Goal: Task Accomplishment & Management: Complete application form

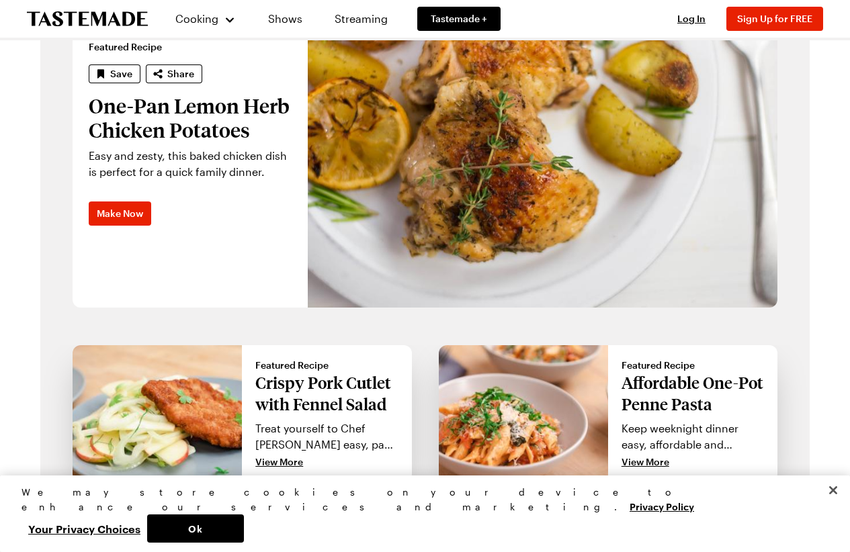
scroll to position [1007, 0]
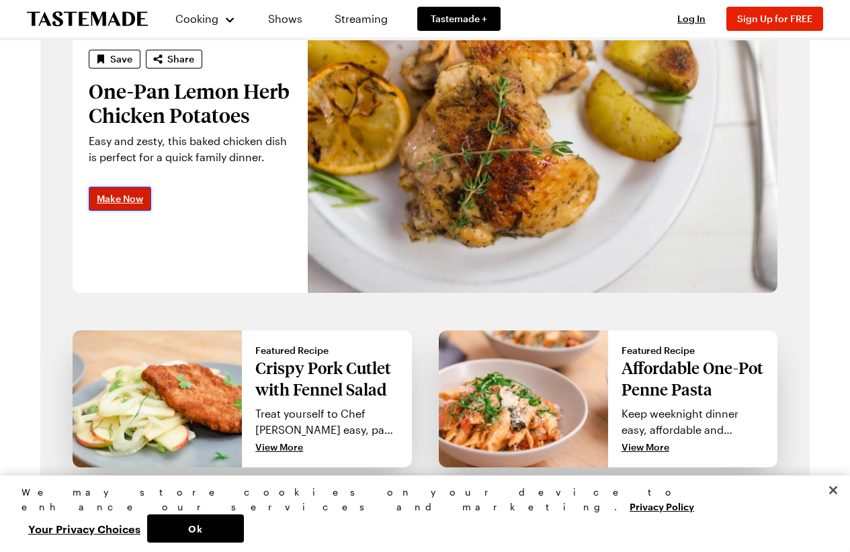
click at [135, 187] on link "Make Now" at bounding box center [120, 199] width 62 height 24
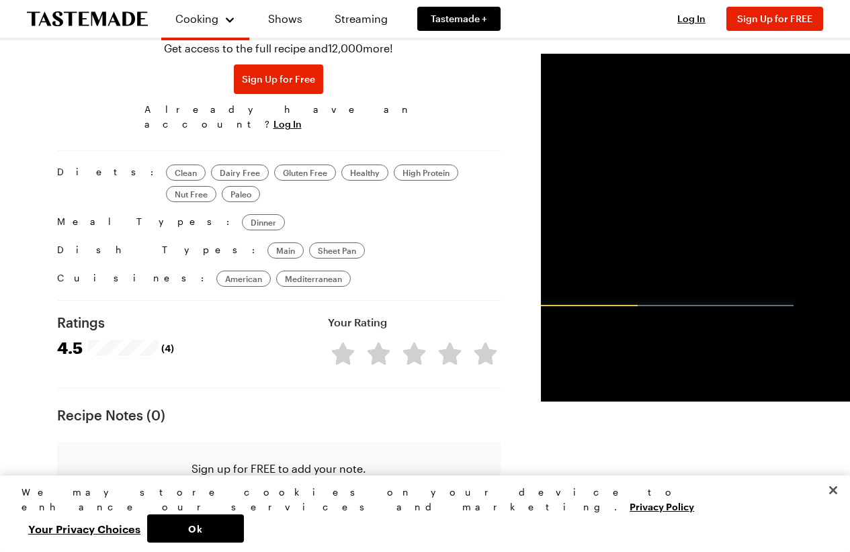
scroll to position [873, 0]
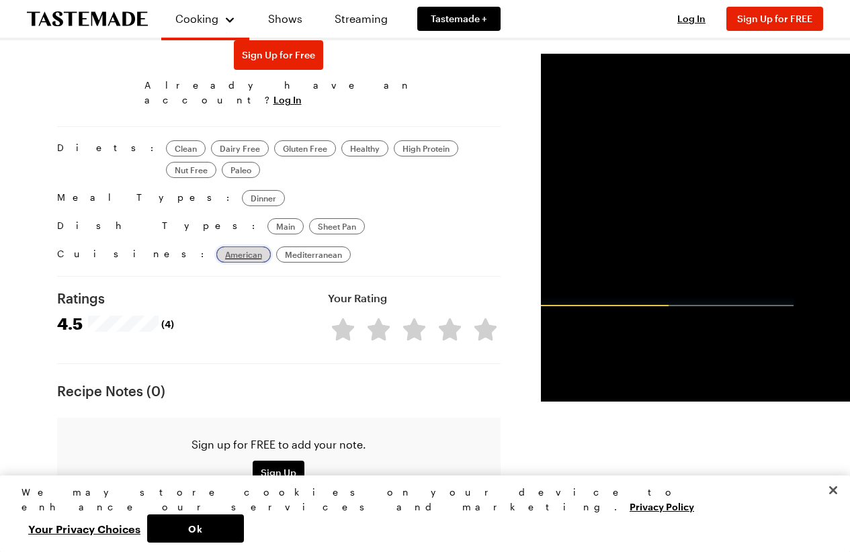
drag, startPoint x: 130, startPoint y: 227, endPoint x: 123, endPoint y: 228, distance: 7.5
click at [225, 249] on span "American" at bounding box center [243, 254] width 37 height 11
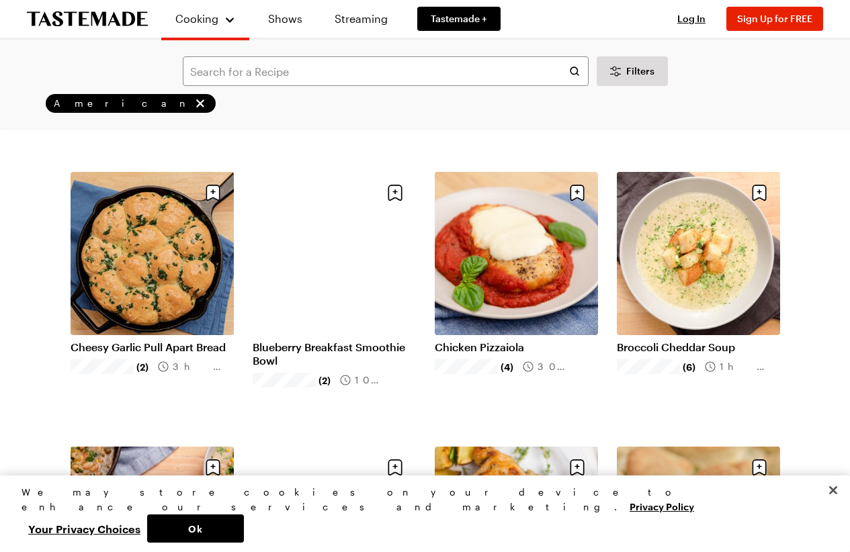
scroll to position [1142, 0]
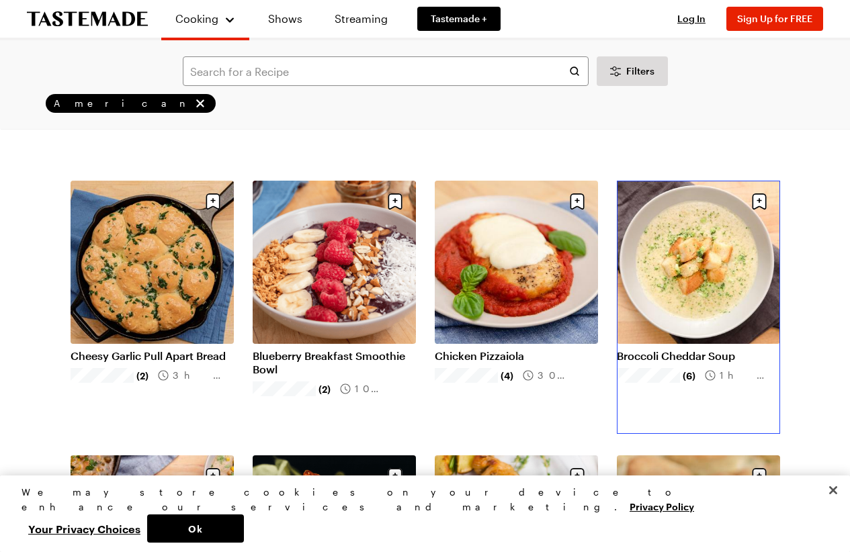
click at [702, 349] on link "Broccoli Cheddar Soup" at bounding box center [698, 355] width 163 height 13
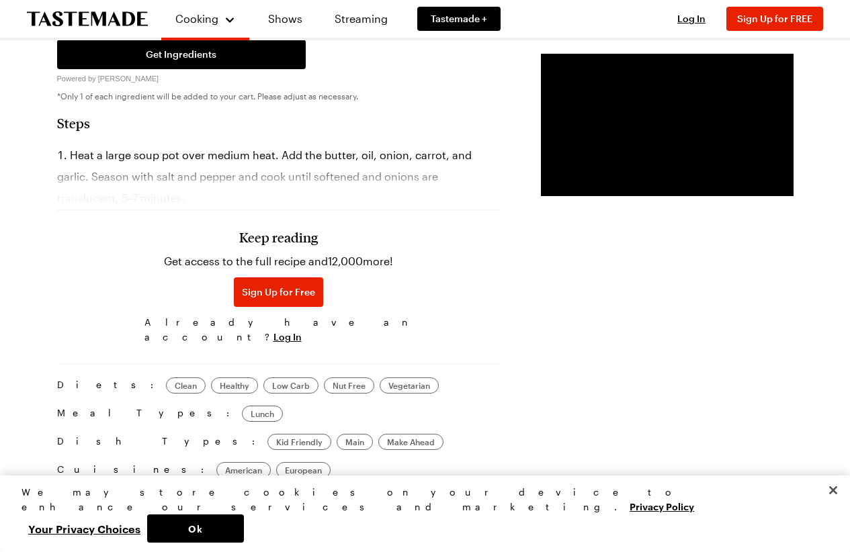
scroll to position [1007, 0]
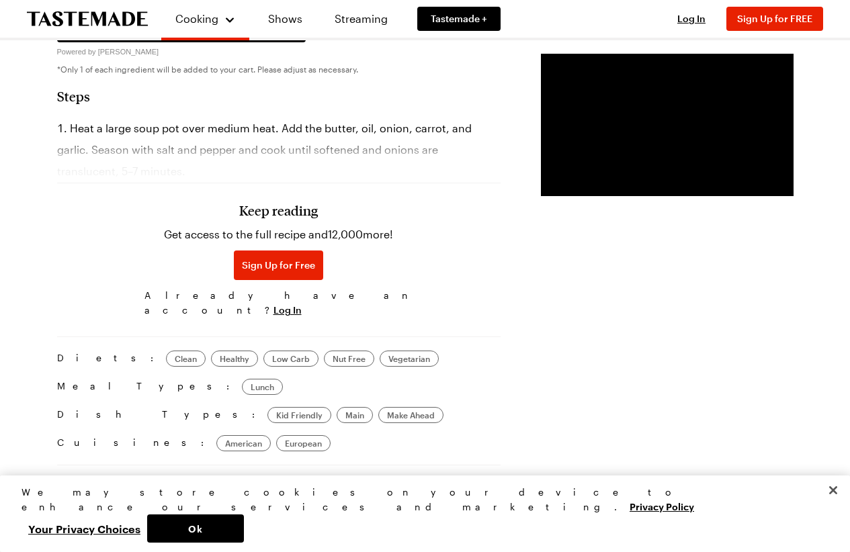
click at [126, 379] on div "Diets: Clean Healthy Low Carb Nut Free Vegetarian Meal Types: Lunch Dish Types:…" at bounding box center [278, 394] width 443 height 114
click at [267, 407] on div "Kid Friendly" at bounding box center [299, 415] width 64 height 16
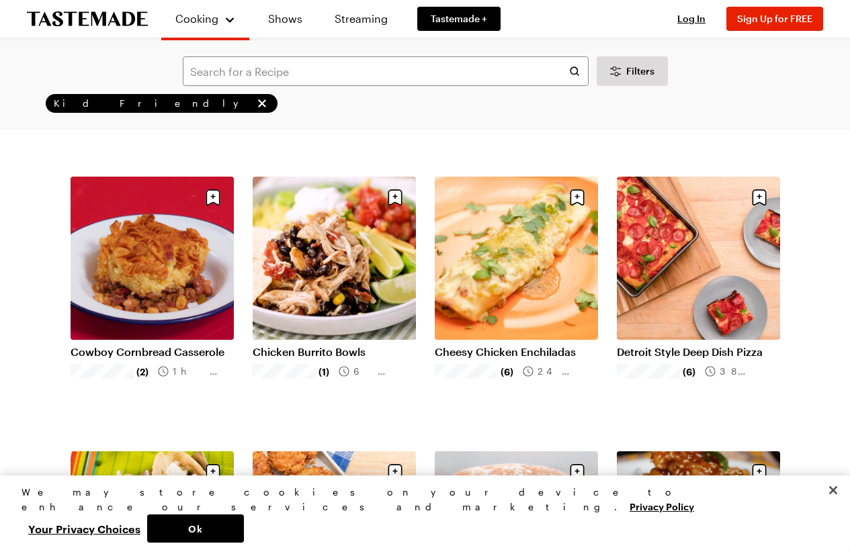
scroll to position [336, 0]
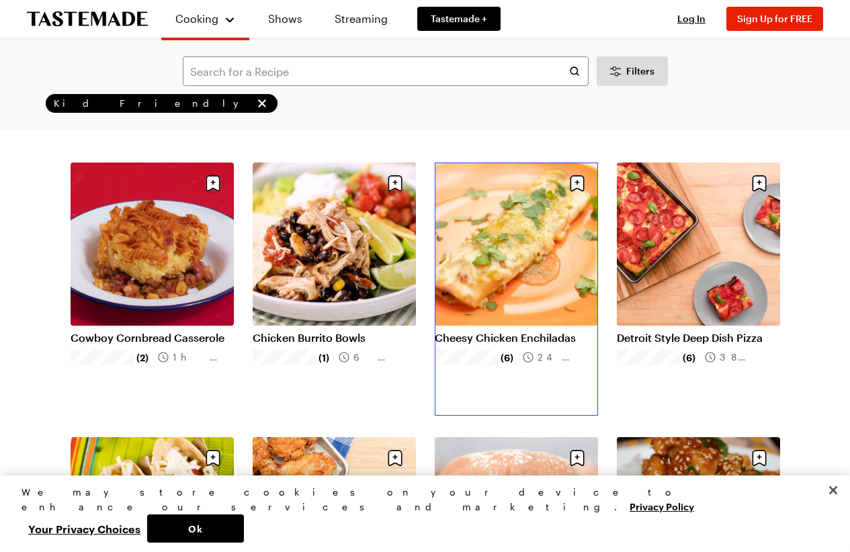
click at [498, 331] on link "Cheesy Chicken Enchiladas" at bounding box center [516, 337] width 163 height 13
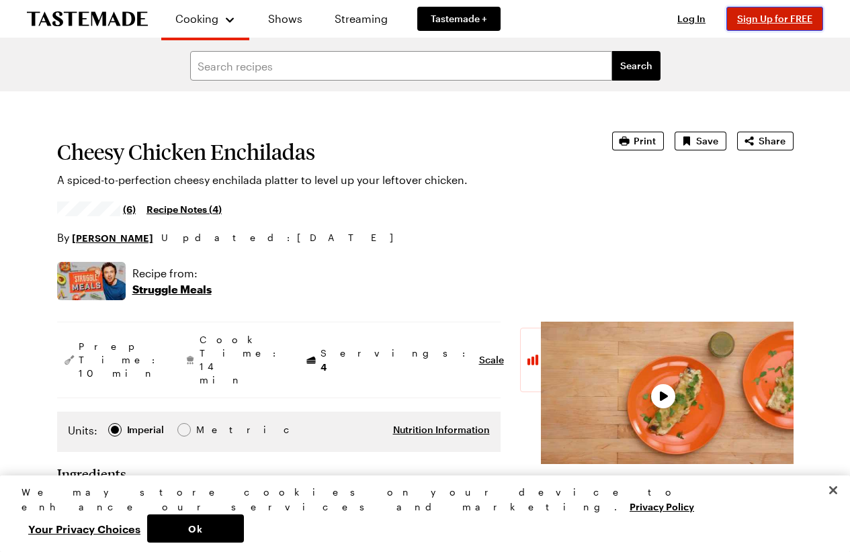
click at [780, 18] on span "Sign Up for FREE" at bounding box center [774, 18] width 75 height 11
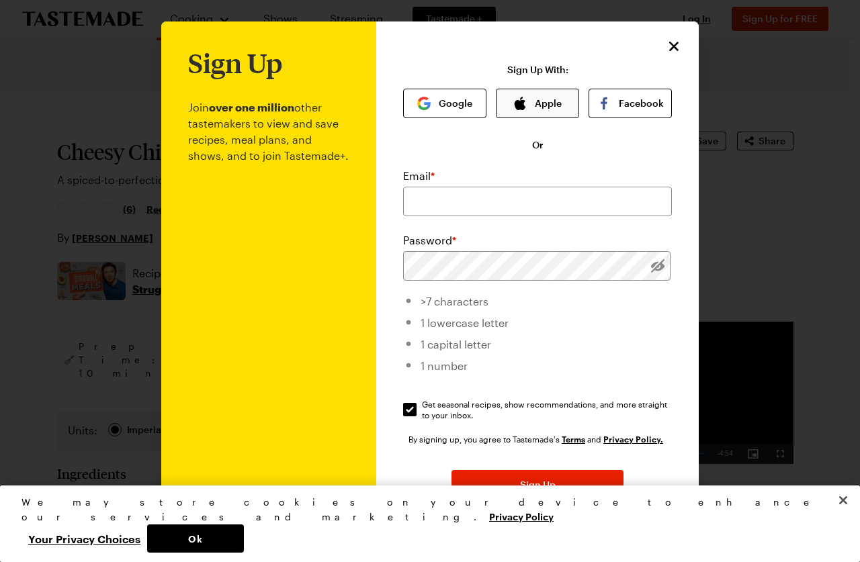
click at [514, 105] on icon "button" at bounding box center [519, 103] width 11 height 13
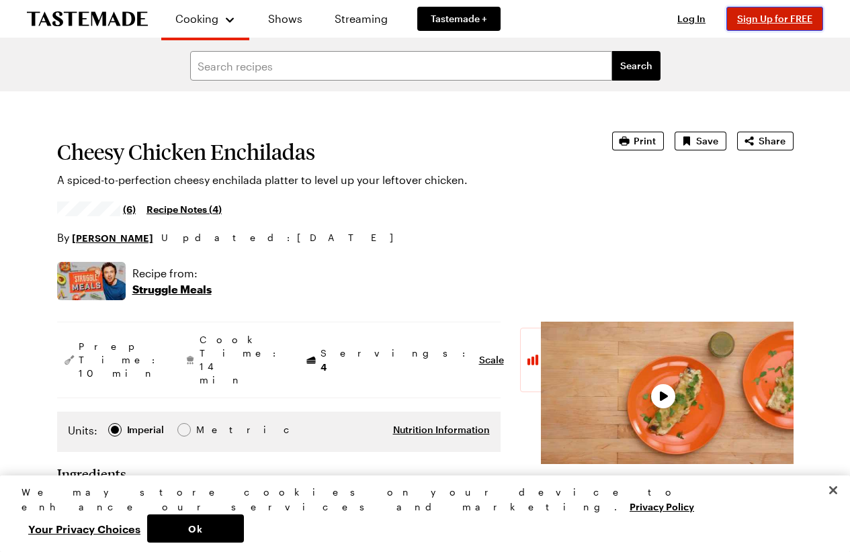
click at [778, 26] on button "Sign Up for FREE" at bounding box center [774, 19] width 97 height 24
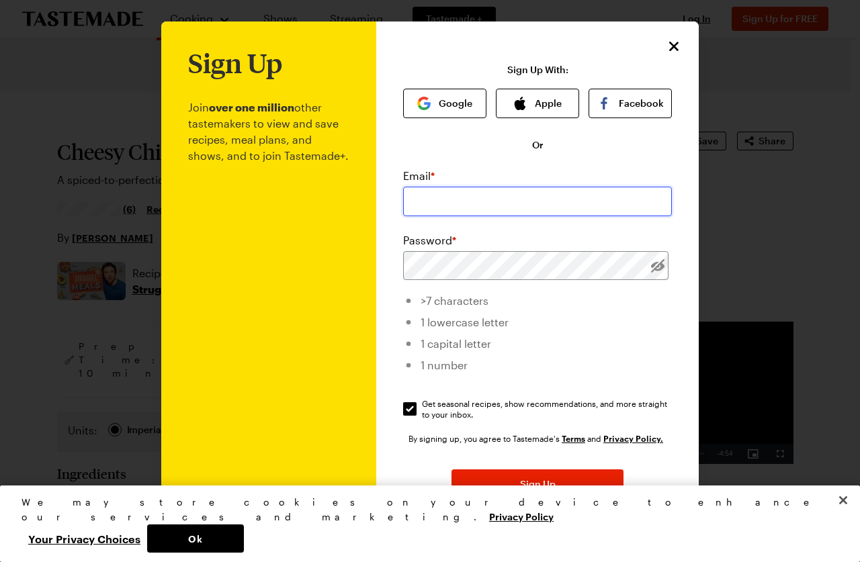
click at [403, 205] on input "email" at bounding box center [537, 202] width 269 height 30
type input "sherrellbrand@gmail.com"
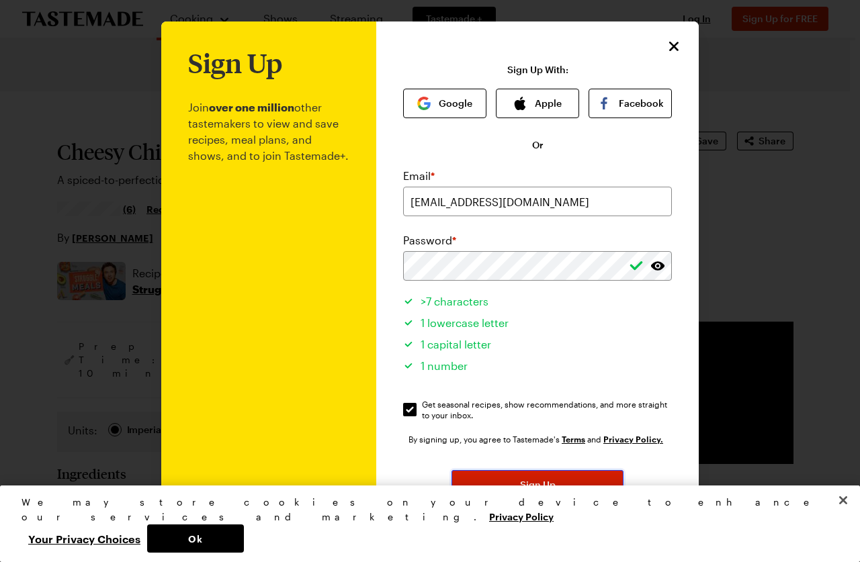
click at [505, 481] on button "Sign Up" at bounding box center [537, 485] width 172 height 30
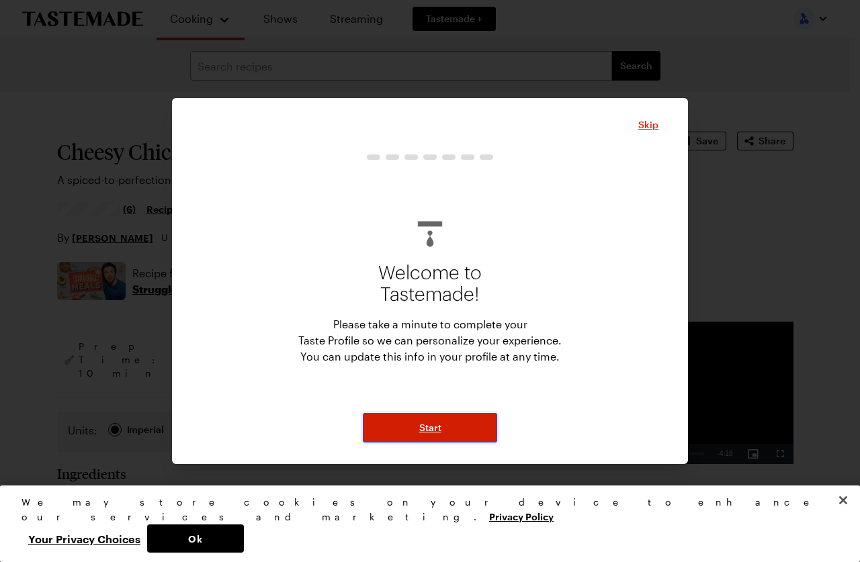
click at [429, 431] on span "Start" at bounding box center [430, 427] width 22 height 13
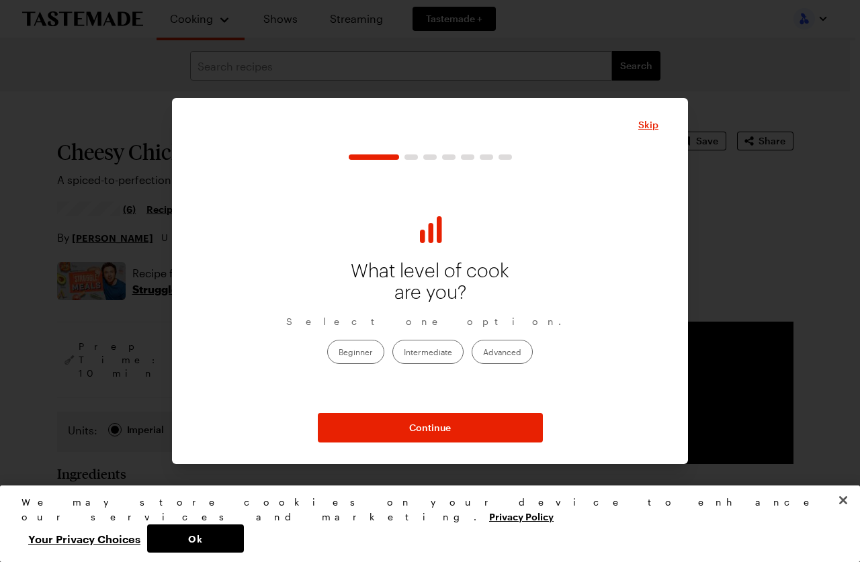
click at [438, 358] on label "Intermediate" at bounding box center [427, 352] width 71 height 24
click at [404, 353] on input "Intermediate" at bounding box center [404, 353] width 0 height 0
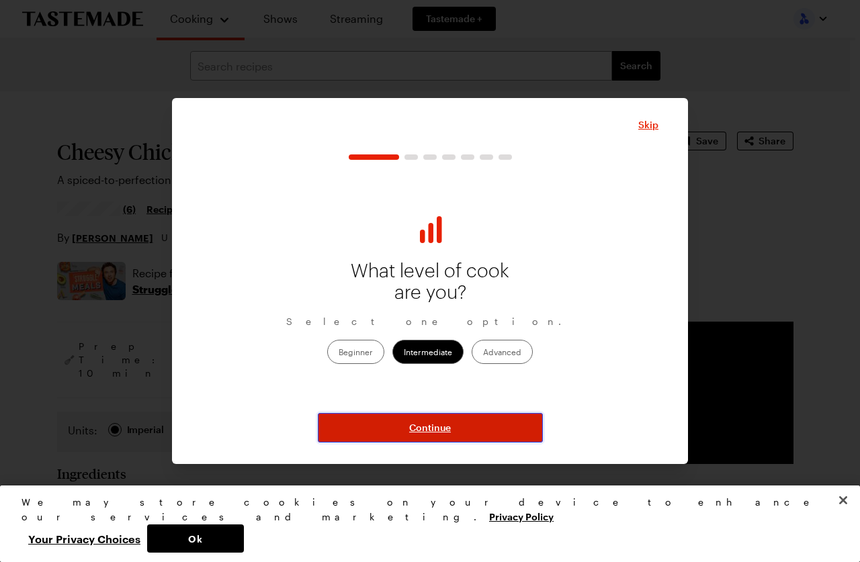
click at [420, 422] on span "Continue" at bounding box center [430, 427] width 42 height 13
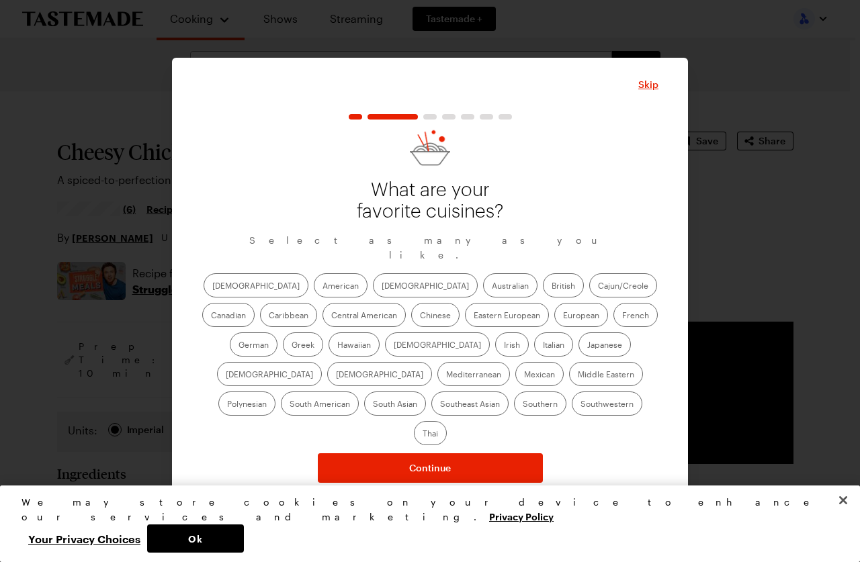
click at [314, 283] on label "American" at bounding box center [341, 285] width 54 height 24
click at [322, 287] on input "American" at bounding box center [322, 287] width 0 height 0
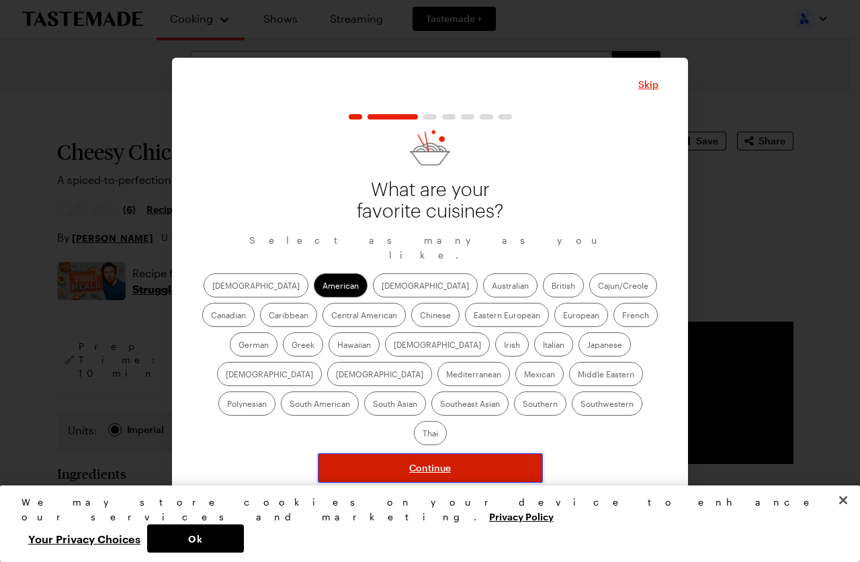
click at [480, 453] on button "Continue" at bounding box center [430, 468] width 225 height 30
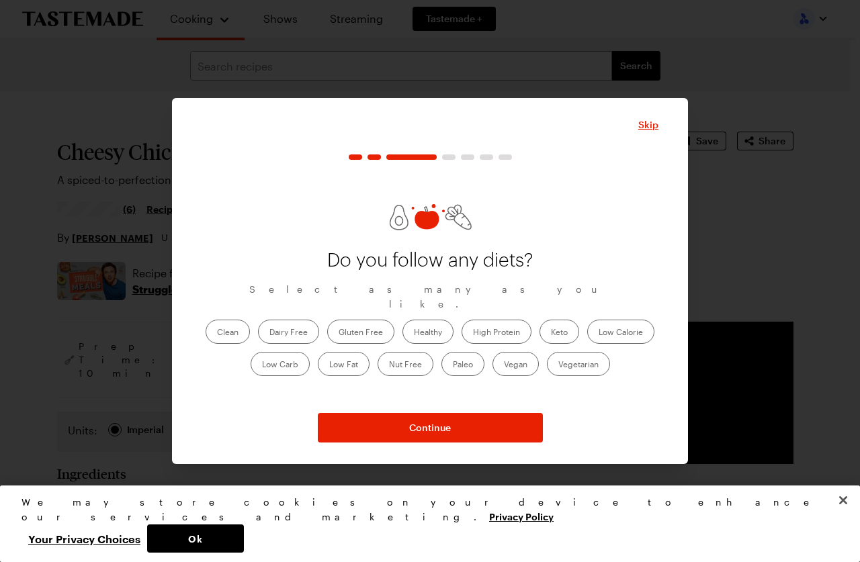
click at [220, 327] on label "Clean" at bounding box center [228, 332] width 44 height 24
click at [217, 333] on input "Clean" at bounding box center [217, 333] width 0 height 0
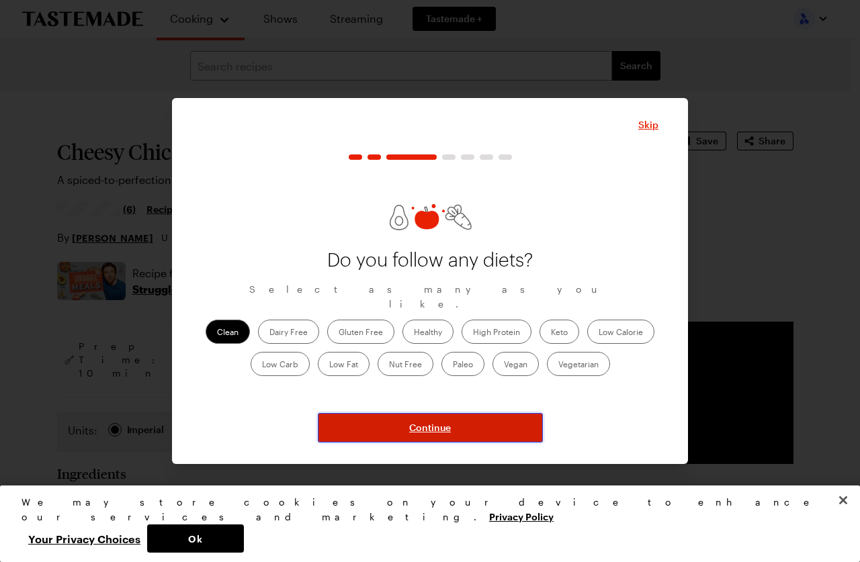
click at [488, 424] on button "Continue" at bounding box center [430, 428] width 225 height 30
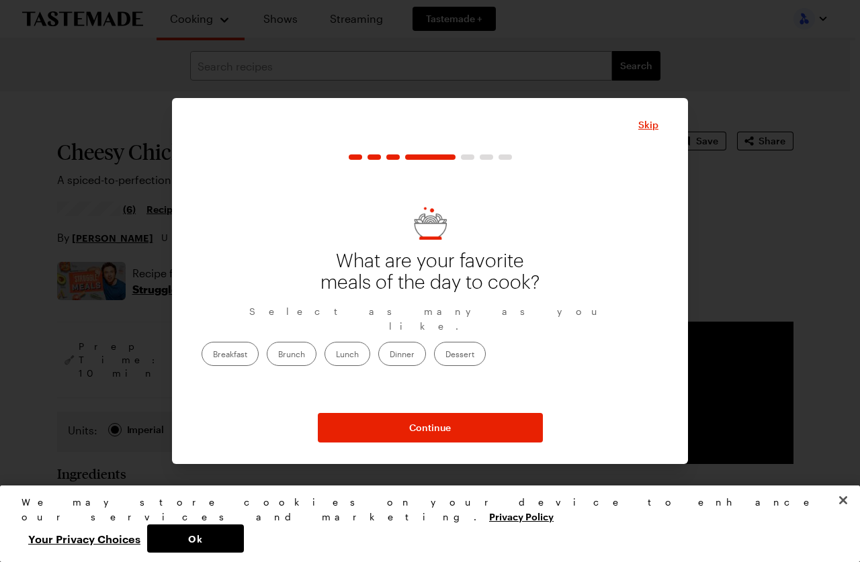
click at [259, 352] on label "Breakfast" at bounding box center [229, 354] width 57 height 24
click at [213, 355] on input "Breakfast" at bounding box center [213, 355] width 0 height 0
click at [426, 351] on label "Dinner" at bounding box center [402, 354] width 48 height 24
click at [390, 355] on input "Dinner" at bounding box center [390, 355] width 0 height 0
click at [370, 344] on label "Lunch" at bounding box center [347, 354] width 46 height 24
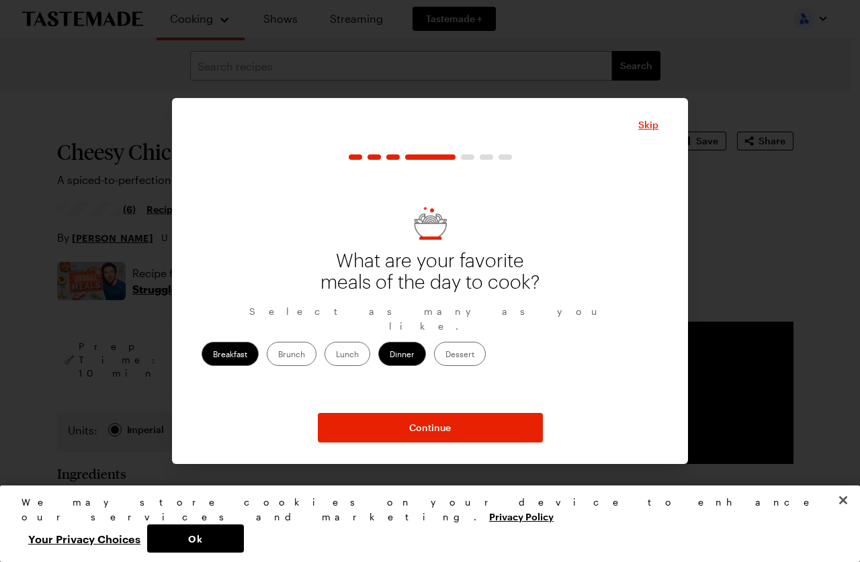
click at [336, 355] on input "Lunch" at bounding box center [336, 355] width 0 height 0
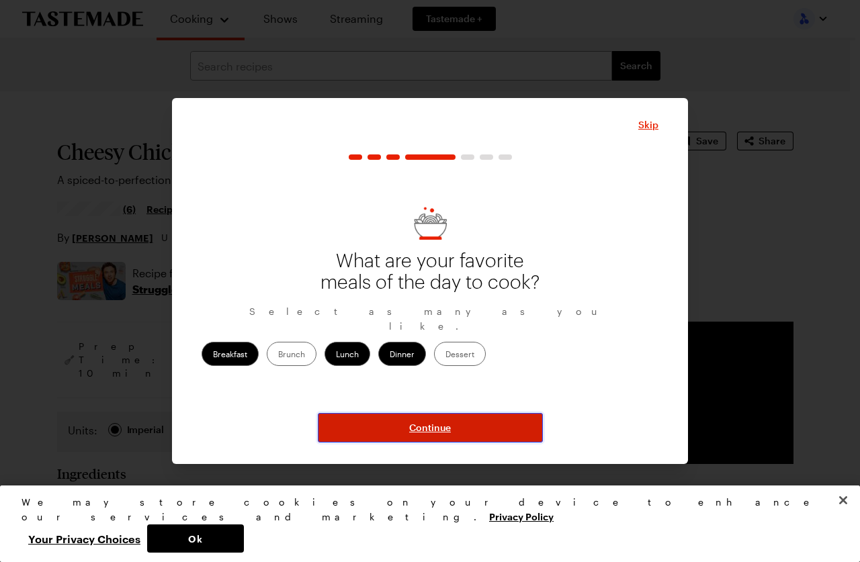
click at [358, 427] on button "Continue" at bounding box center [430, 428] width 225 height 30
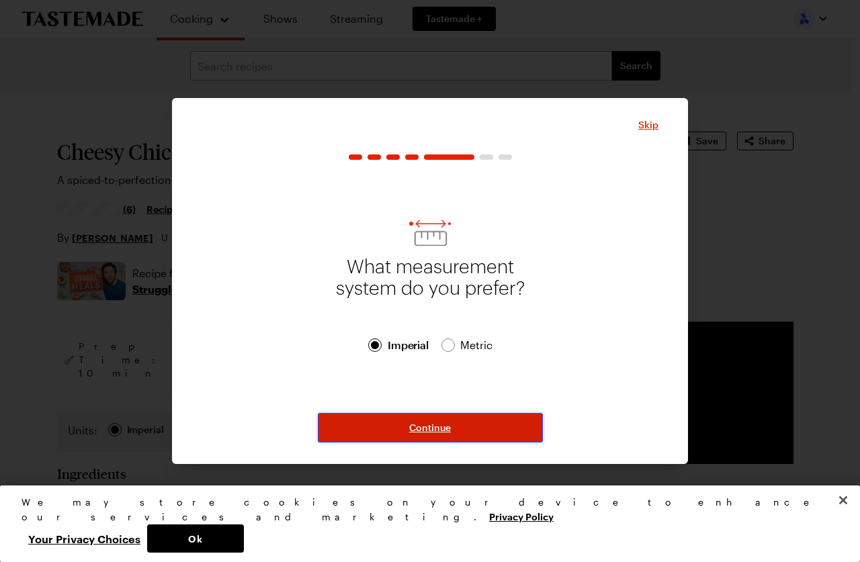
click at [383, 431] on button "Continue" at bounding box center [430, 428] width 225 height 30
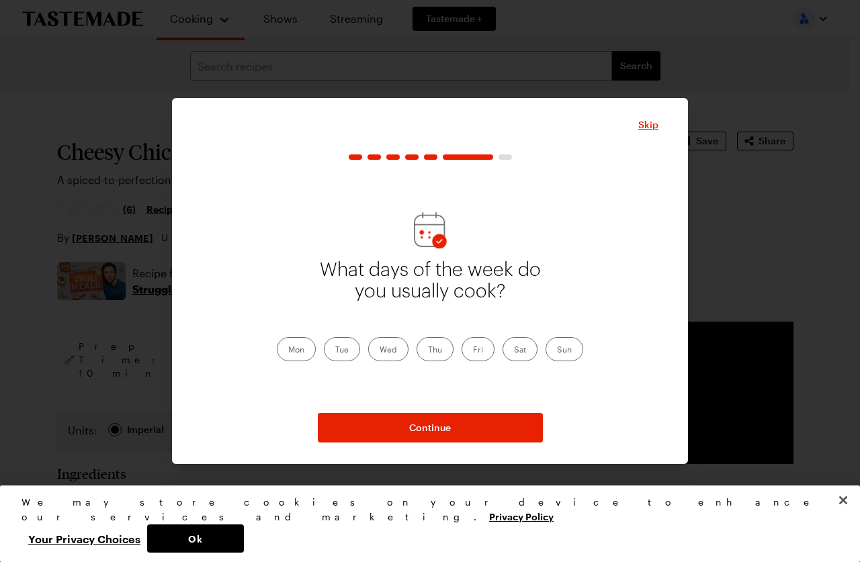
click at [292, 352] on label "Mon" at bounding box center [296, 349] width 39 height 24
click at [297, 346] on label "Mon" at bounding box center [296, 349] width 39 height 24
click at [288, 351] on input "Mon" at bounding box center [288, 351] width 0 height 0
click at [338, 355] on label "Tue" at bounding box center [342, 349] width 36 height 24
click at [335, 351] on input "Tue" at bounding box center [335, 351] width 0 height 0
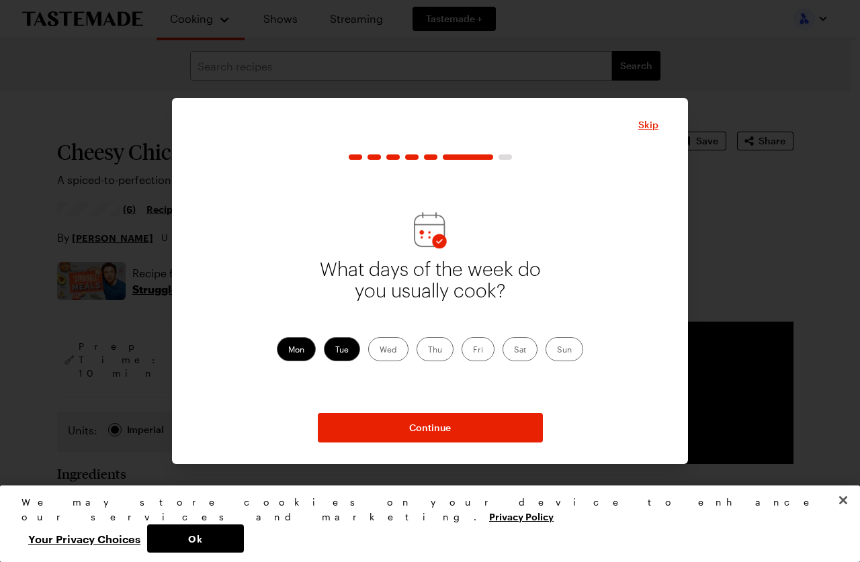
click at [400, 353] on label "Wed" at bounding box center [388, 349] width 40 height 24
click at [379, 351] on input "Wed" at bounding box center [379, 351] width 0 height 0
drag, startPoint x: 421, startPoint y: 345, endPoint x: 429, endPoint y: 345, distance: 7.4
click at [422, 345] on label "Thu" at bounding box center [434, 349] width 37 height 24
click at [428, 351] on input "Thu" at bounding box center [428, 351] width 0 height 0
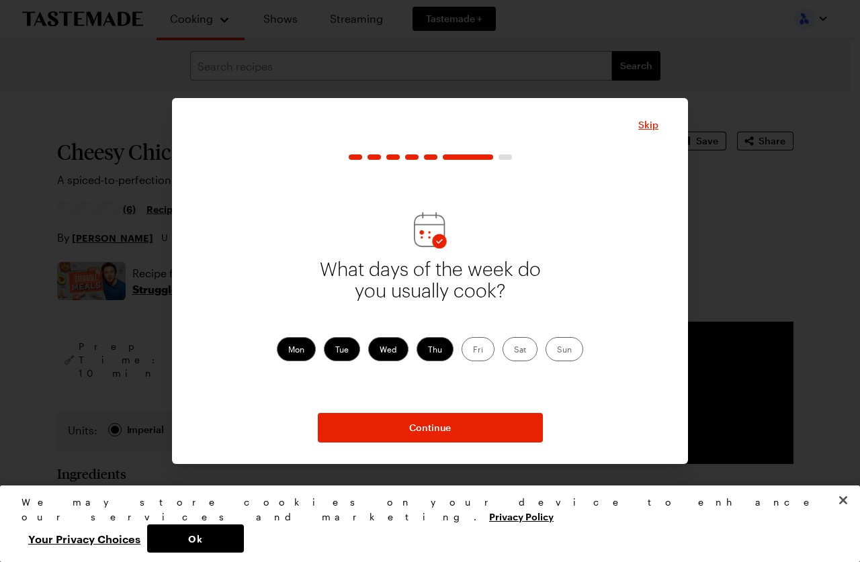
click at [464, 348] on label "Fri" at bounding box center [477, 349] width 33 height 24
click at [473, 351] on input "Fri" at bounding box center [473, 351] width 0 height 0
click at [512, 349] on label "Sat" at bounding box center [519, 349] width 35 height 24
click at [512, 344] on label "Sat" at bounding box center [519, 349] width 35 height 24
click at [514, 351] on input "Sat" at bounding box center [514, 351] width 0 height 0
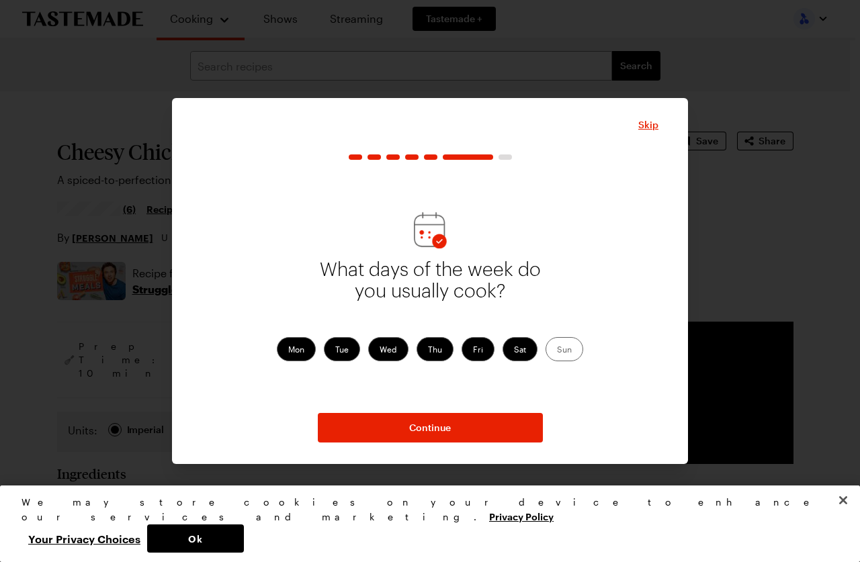
click at [562, 349] on label "Sun" at bounding box center [564, 349] width 38 height 24
click at [557, 351] on input "Sun" at bounding box center [557, 351] width 0 height 0
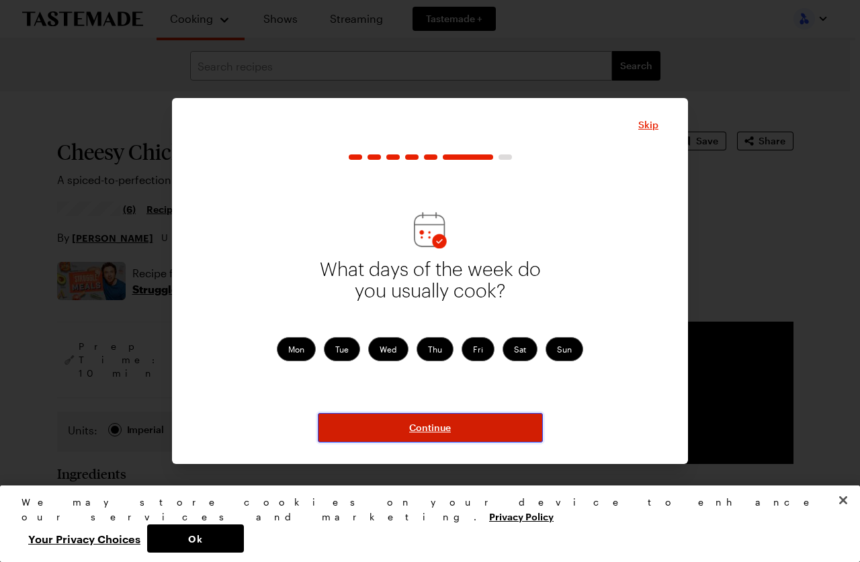
click at [424, 428] on span "Continue" at bounding box center [430, 427] width 42 height 13
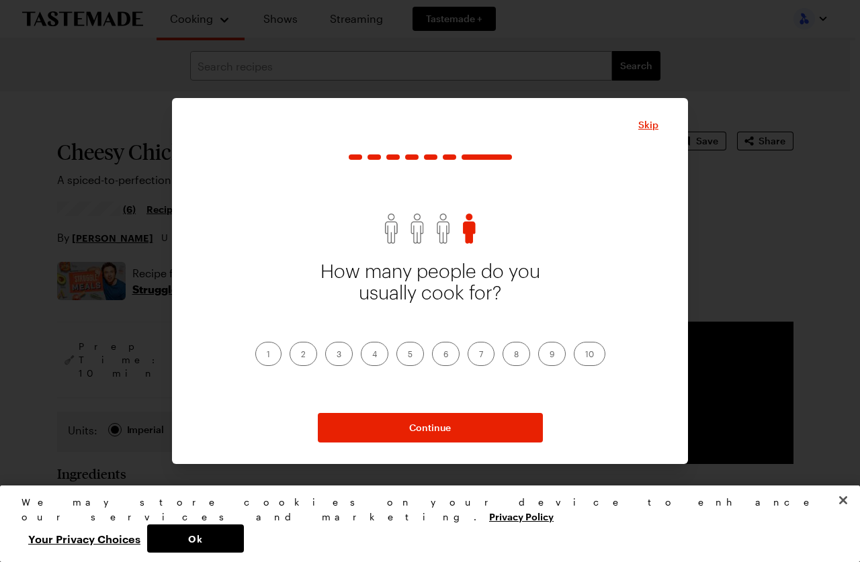
click at [364, 359] on label "4" at bounding box center [375, 354] width 28 height 24
click at [372, 355] on input "4" at bounding box center [372, 355] width 0 height 0
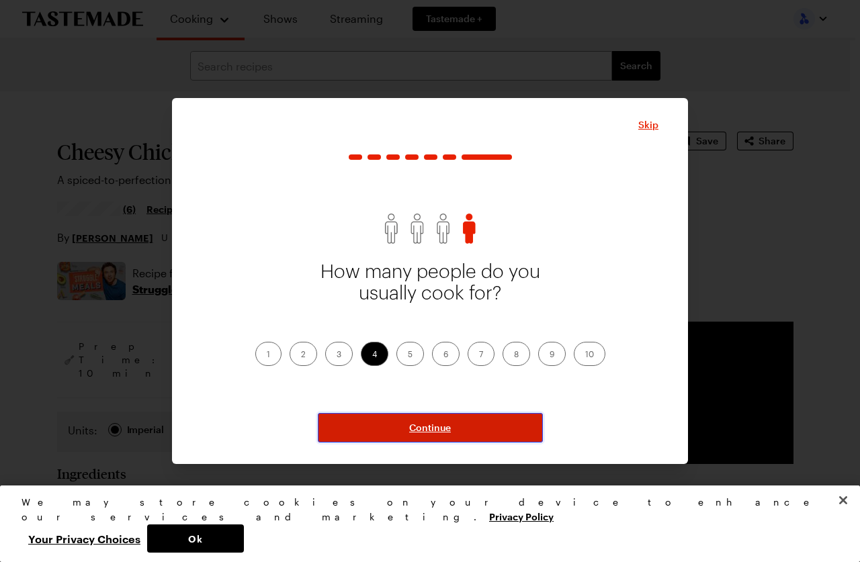
click at [377, 429] on button "Continue" at bounding box center [430, 428] width 225 height 30
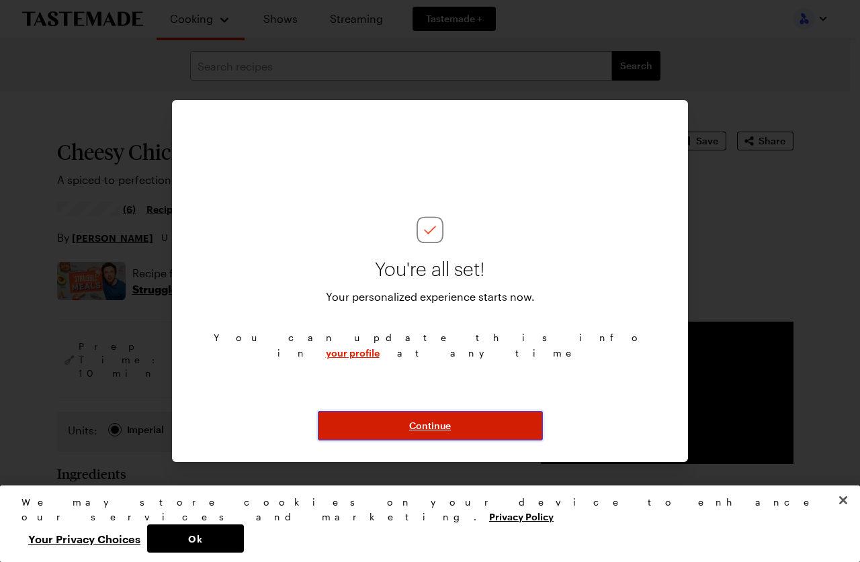
click at [448, 427] on span "Continue" at bounding box center [430, 425] width 42 height 13
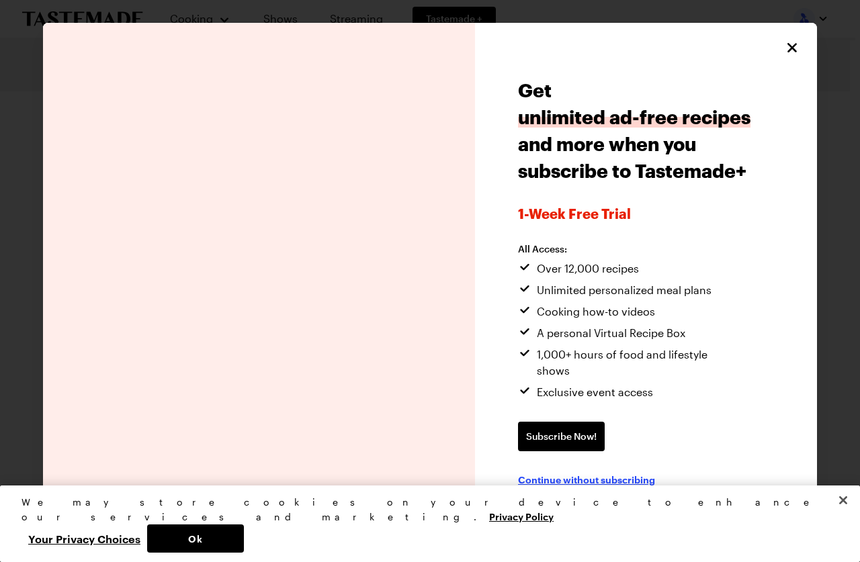
click at [598, 473] on span "Continue without subscribing" at bounding box center [586, 479] width 137 height 13
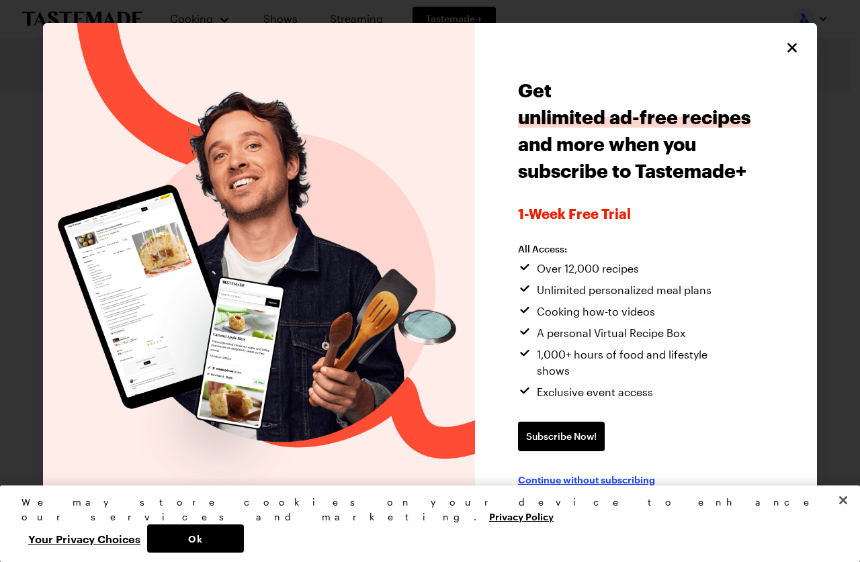
type textarea "x"
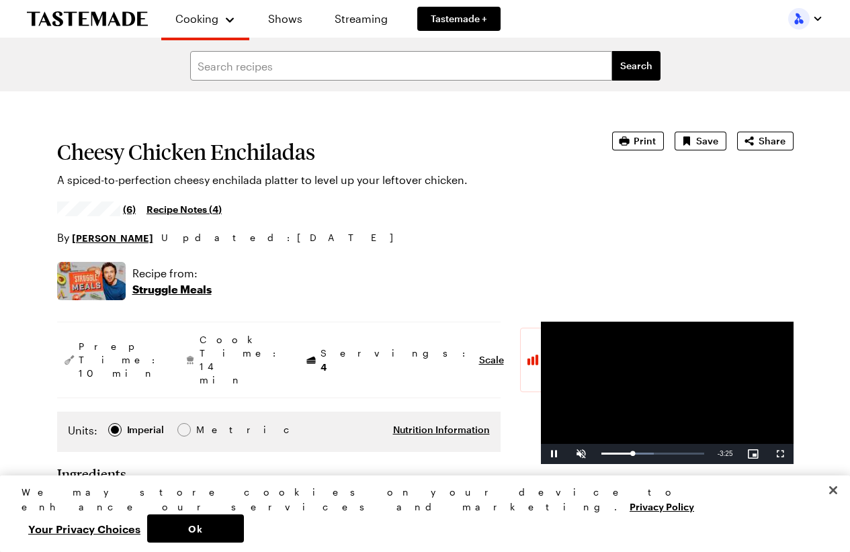
click at [541, 464] on video "Video Player" at bounding box center [667, 393] width 253 height 142
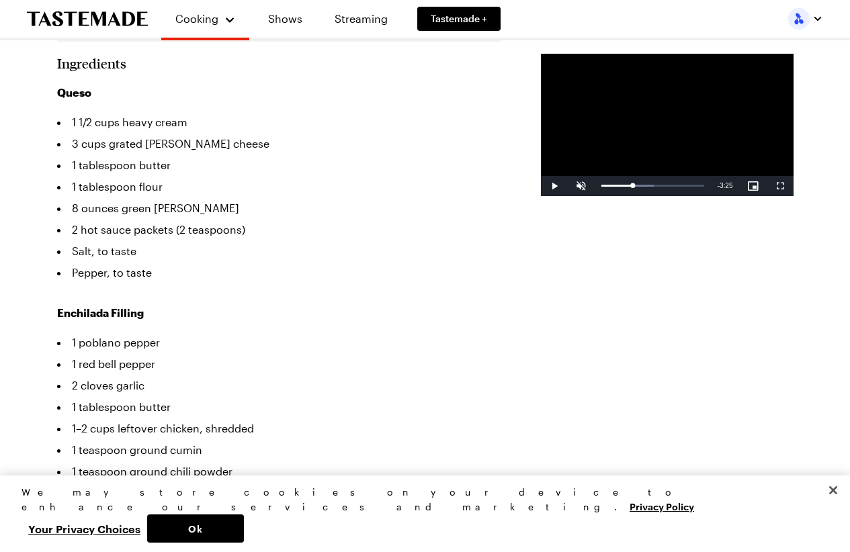
scroll to position [403, 0]
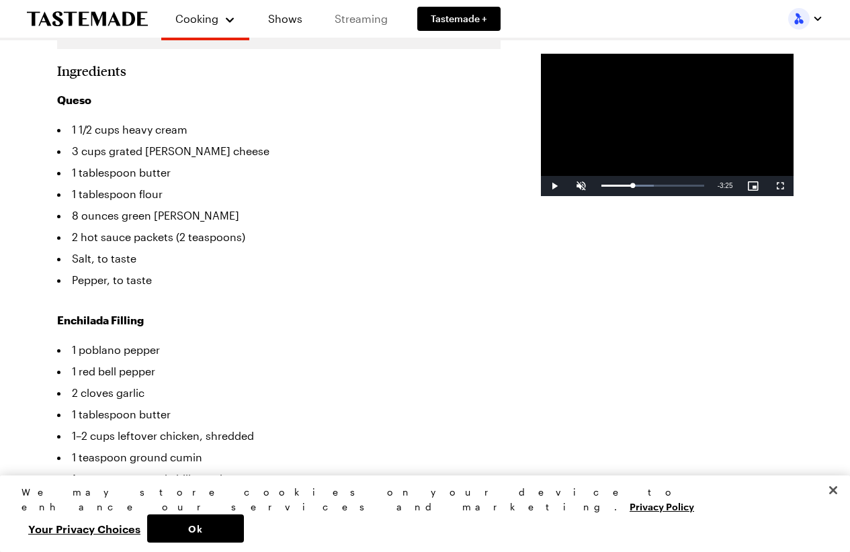
click at [349, 8] on link "Streaming" at bounding box center [361, 19] width 80 height 38
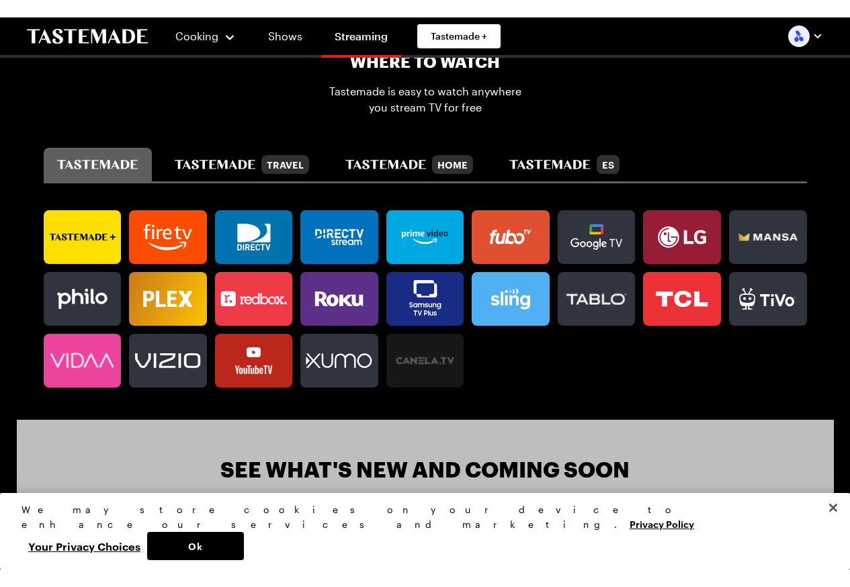
scroll to position [739, 0]
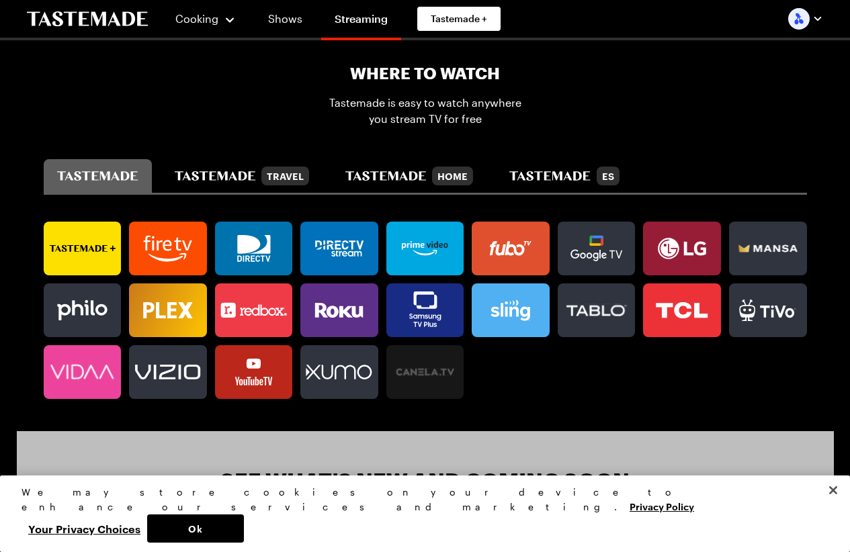
click at [341, 300] on icon at bounding box center [339, 310] width 78 height 27
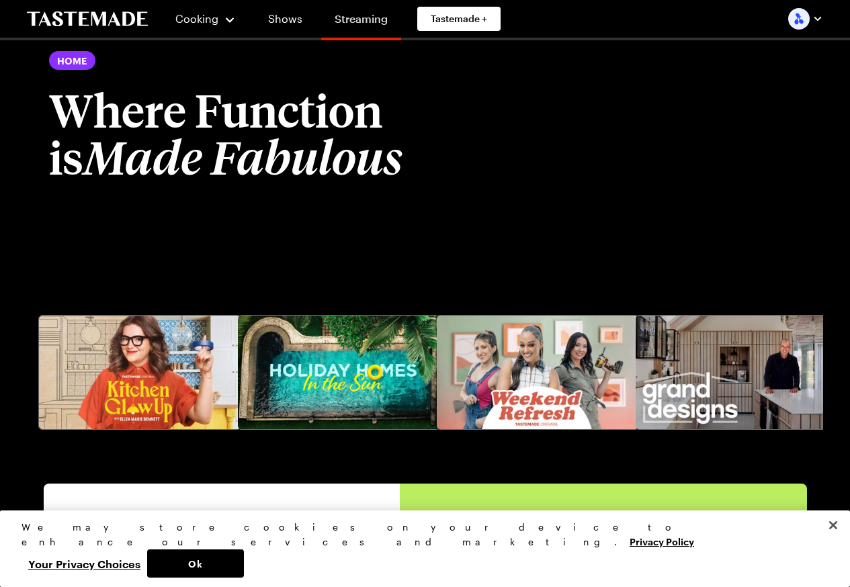
scroll to position [2418, 0]
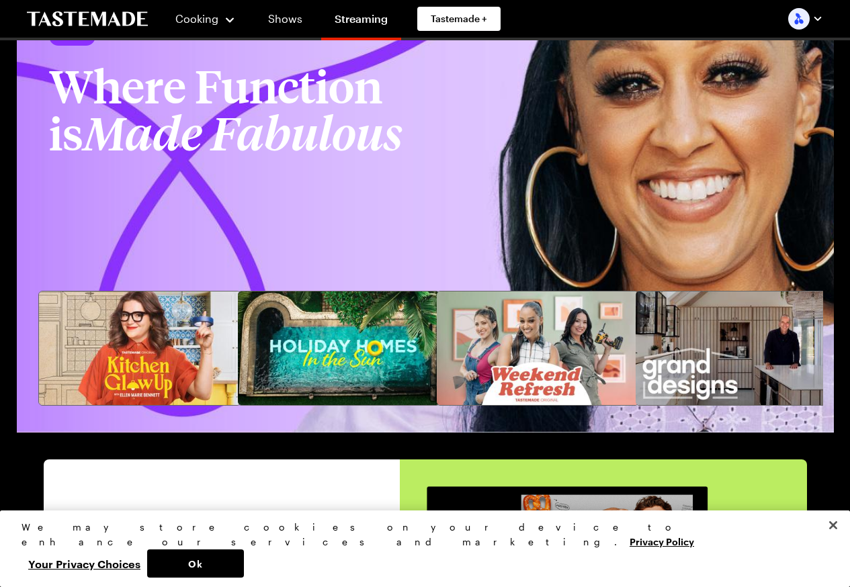
click at [563, 141] on div "HOME Where Function is Made Fabulous" at bounding box center [425, 94] width 752 height 134
click at [507, 332] on img at bounding box center [537, 348] width 201 height 114
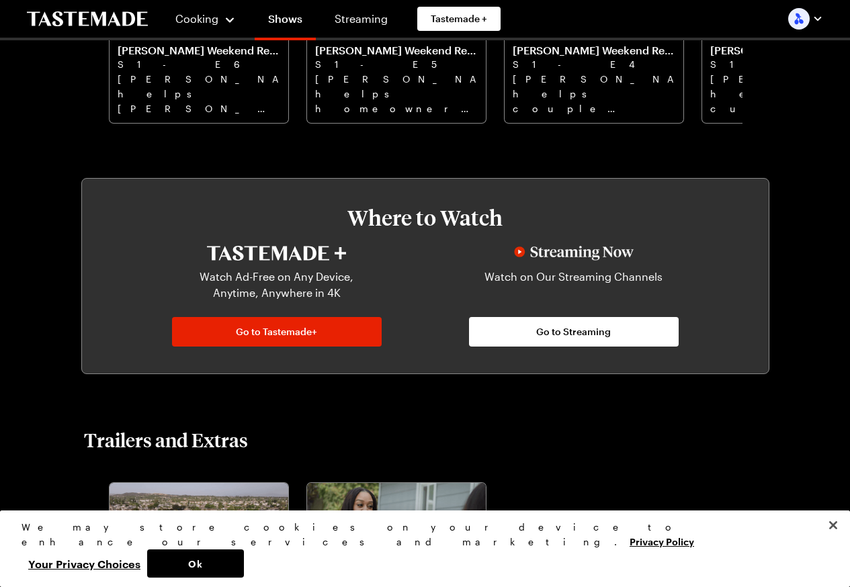
scroll to position [604, 0]
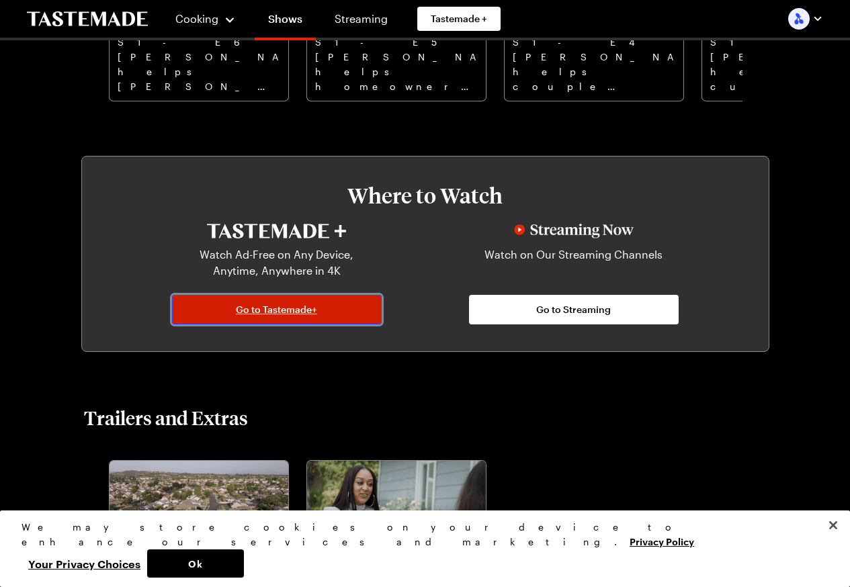
click at [219, 306] on link "Go to Tastemade+" at bounding box center [277, 310] width 210 height 30
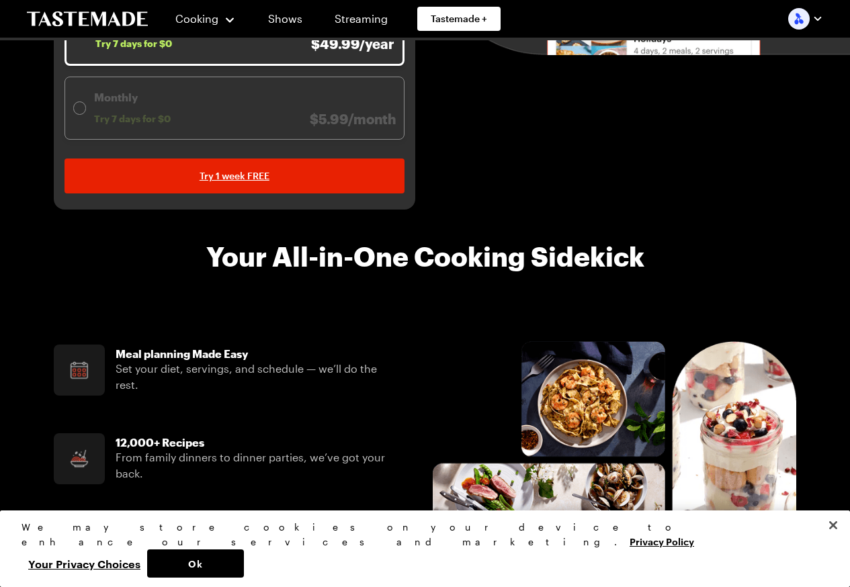
scroll to position [243, 0]
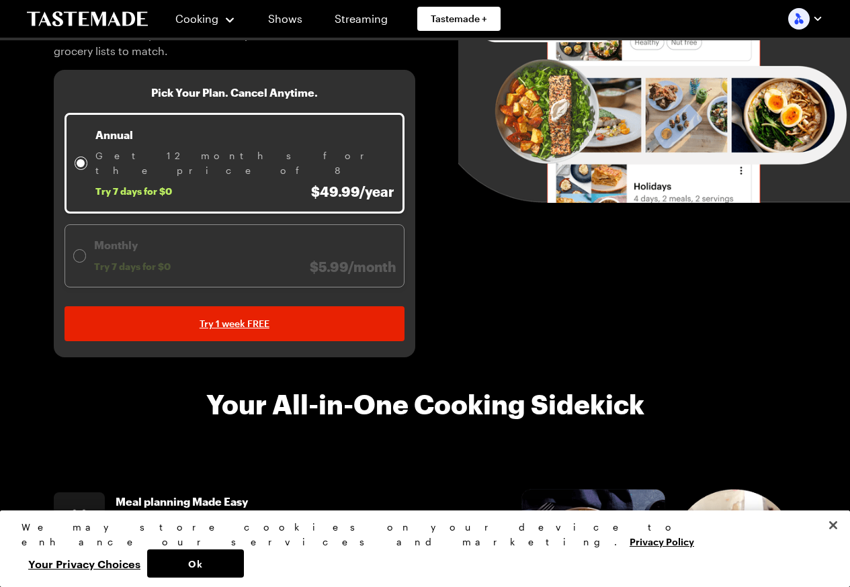
click at [86, 15] on icon "To Tastemade Home Page" at bounding box center [87, 18] width 121 height 15
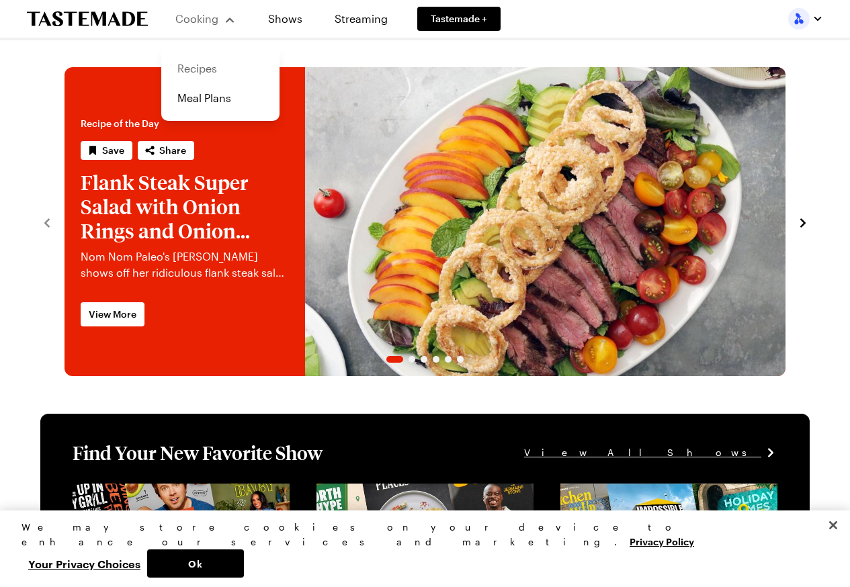
click at [217, 69] on link "Recipes" at bounding box center [220, 69] width 102 height 30
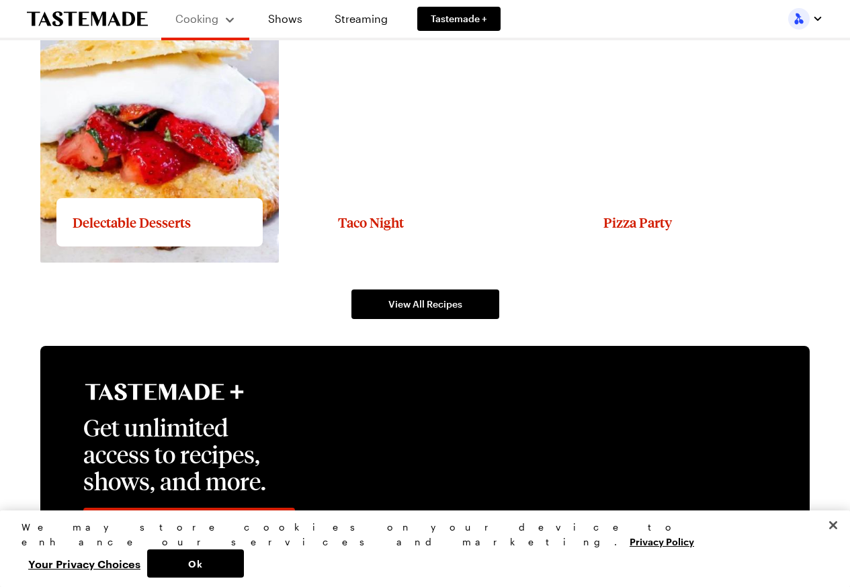
scroll to position [1733, 0]
